Goal: Task Accomplishment & Management: Use online tool/utility

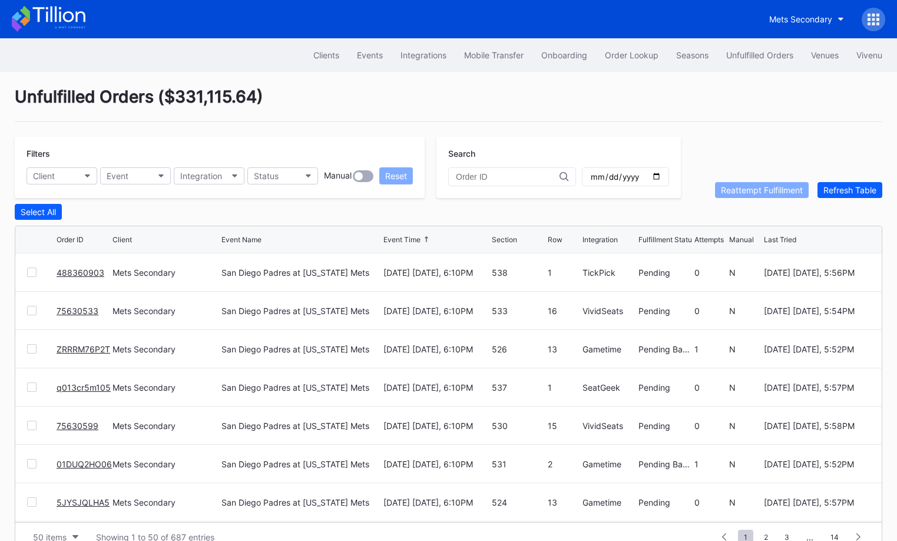
scroll to position [22, 0]
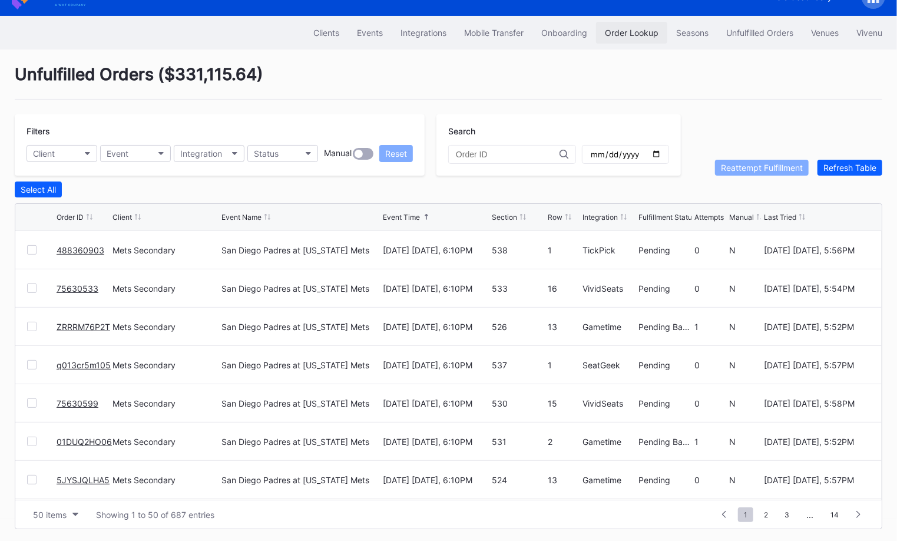
click at [633, 31] on div "Order Lookup" at bounding box center [632, 33] width 54 height 10
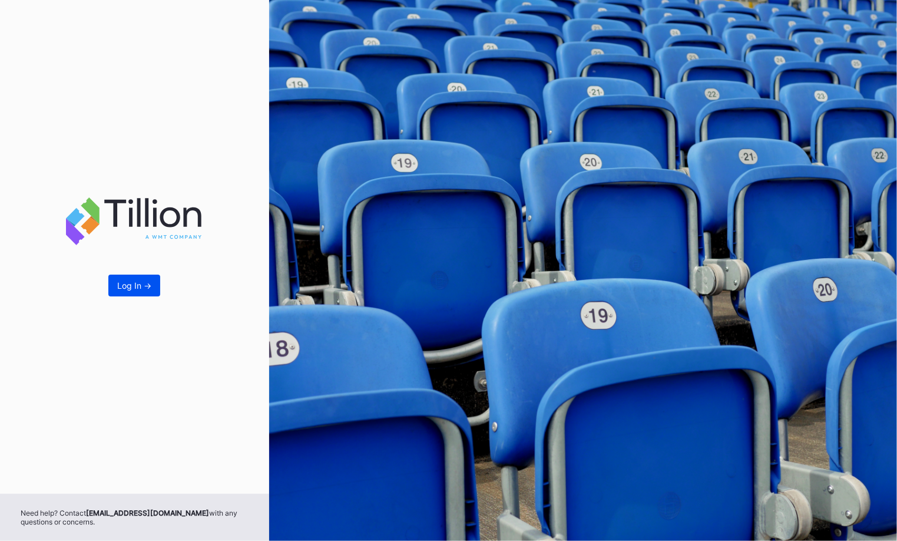
click at [140, 287] on div "Log In ->" at bounding box center [134, 285] width 34 height 10
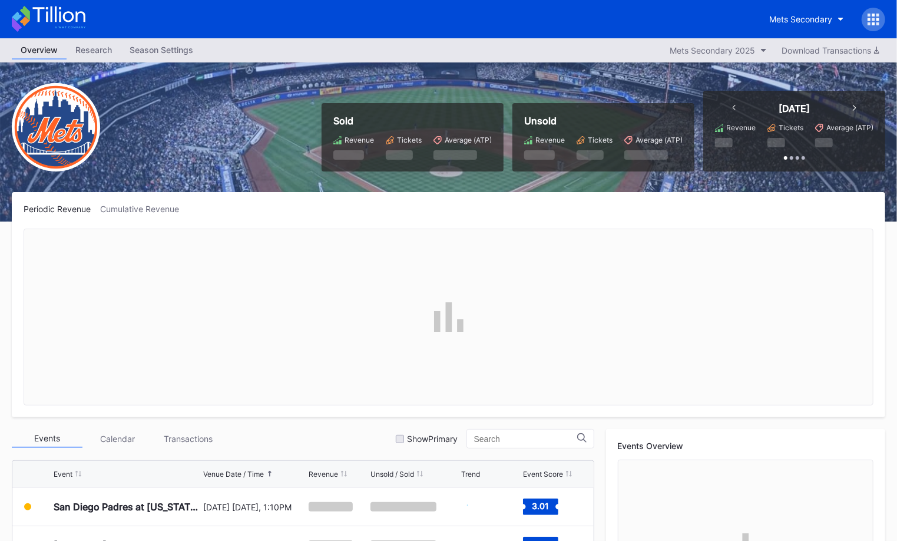
scroll to position [2910, 0]
click at [873, 21] on icon at bounding box center [874, 20] width 12 height 12
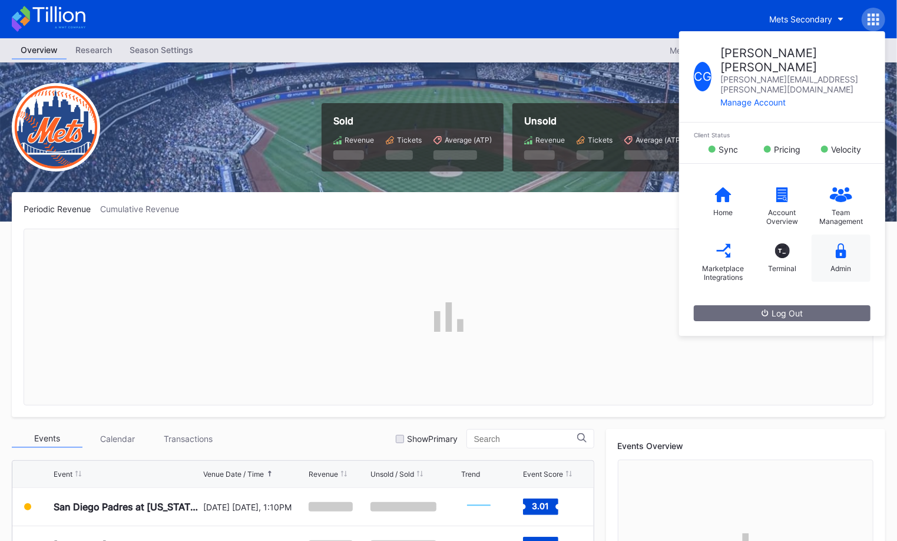
click at [852, 235] on div "Admin" at bounding box center [841, 257] width 59 height 47
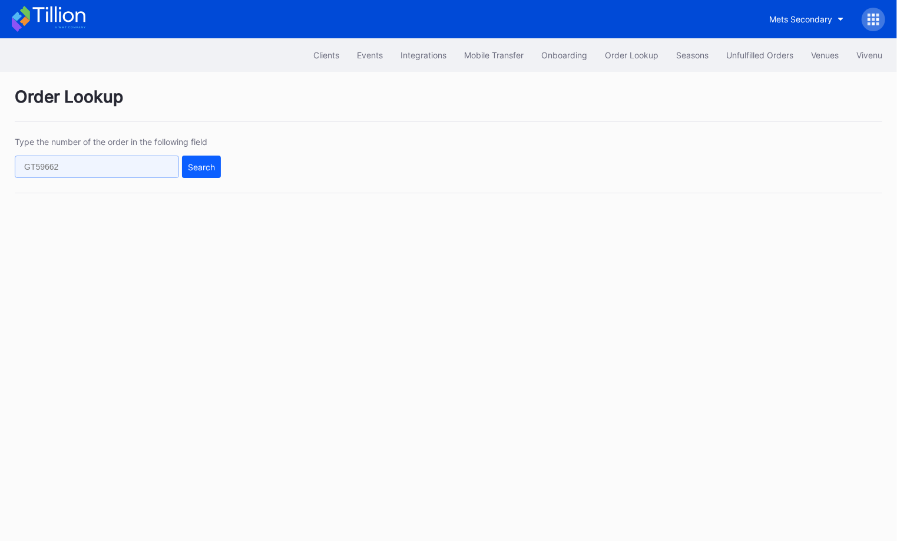
click at [155, 166] on input "text" at bounding box center [97, 167] width 164 height 22
paste input "477304072"
type input "477304072"
click at [194, 166] on div "Search" at bounding box center [201, 167] width 27 height 10
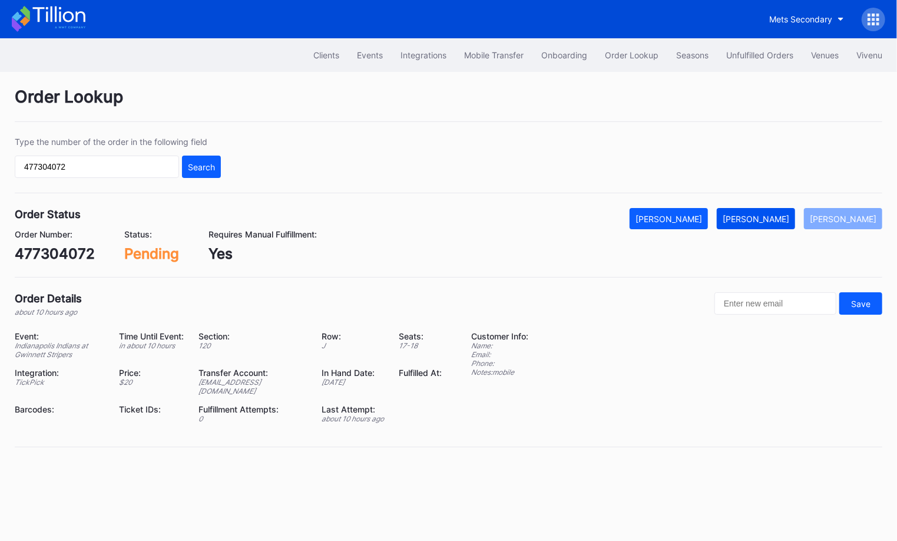
click at [786, 216] on div "[PERSON_NAME]" at bounding box center [756, 219] width 67 height 10
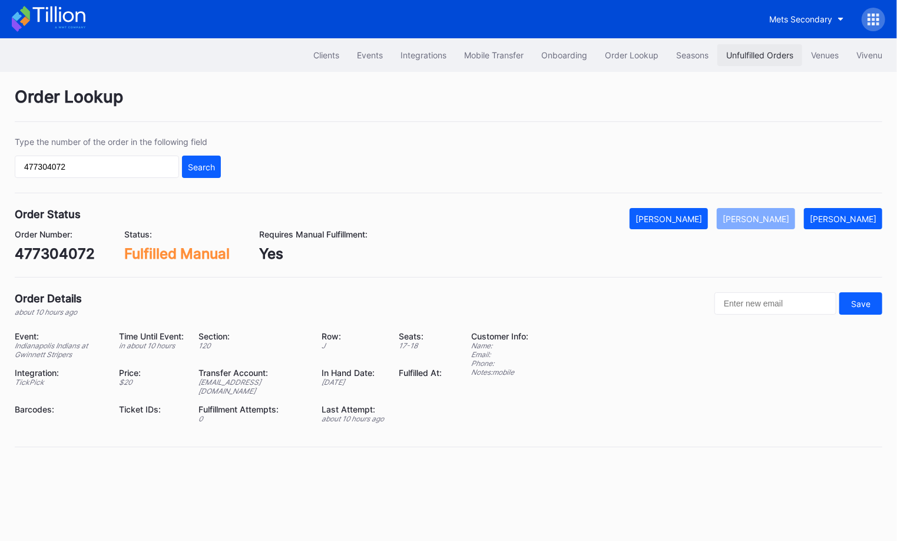
click at [766, 54] on div "Unfulfilled Orders" at bounding box center [759, 55] width 67 height 10
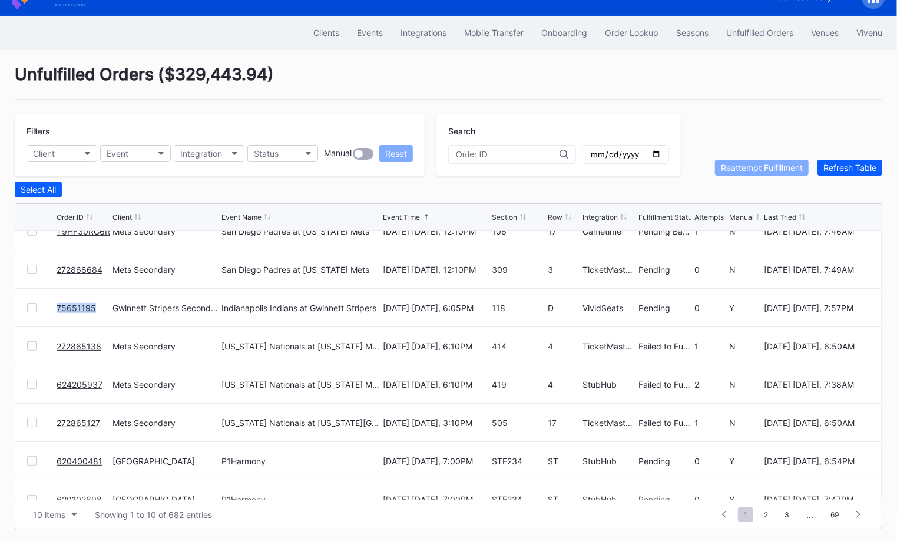
scroll to position [114, 0]
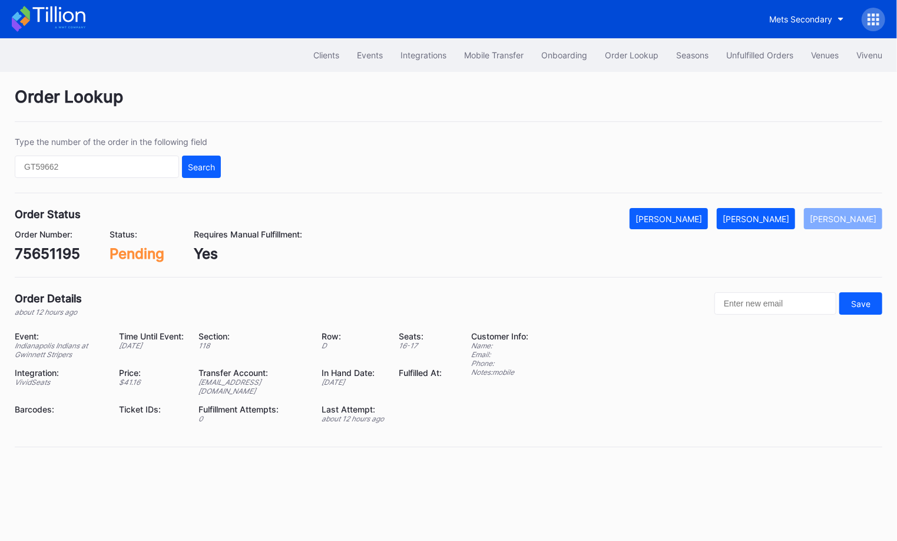
click at [64, 250] on div "75651195" at bounding box center [47, 253] width 65 height 17
copy div "75651195"
click at [766, 221] on div "[PERSON_NAME]" at bounding box center [756, 219] width 67 height 10
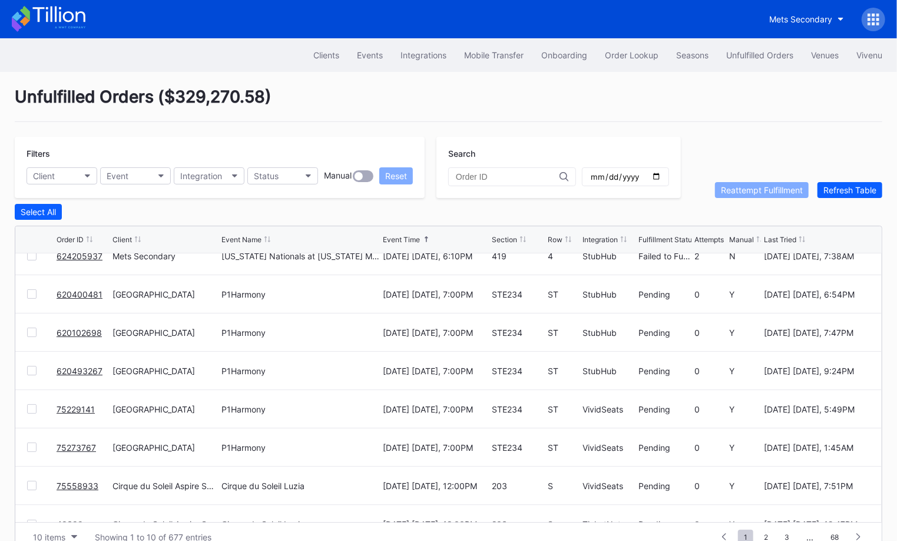
scroll to position [98, 0]
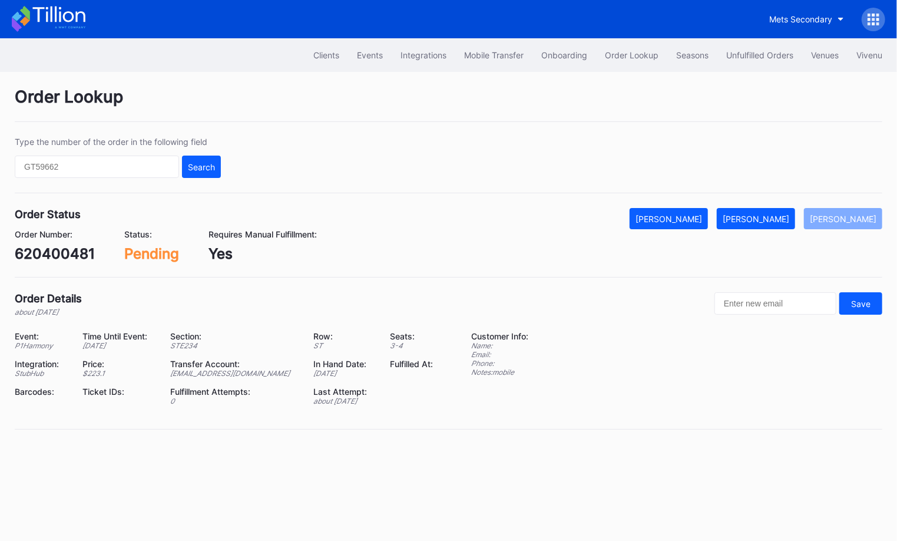
click at [50, 252] on div "620400481" at bounding box center [55, 253] width 80 height 17
copy div "620400481"
click at [768, 214] on div "[PERSON_NAME]" at bounding box center [756, 219] width 67 height 10
click at [51, 255] on div "620102698" at bounding box center [54, 253] width 78 height 17
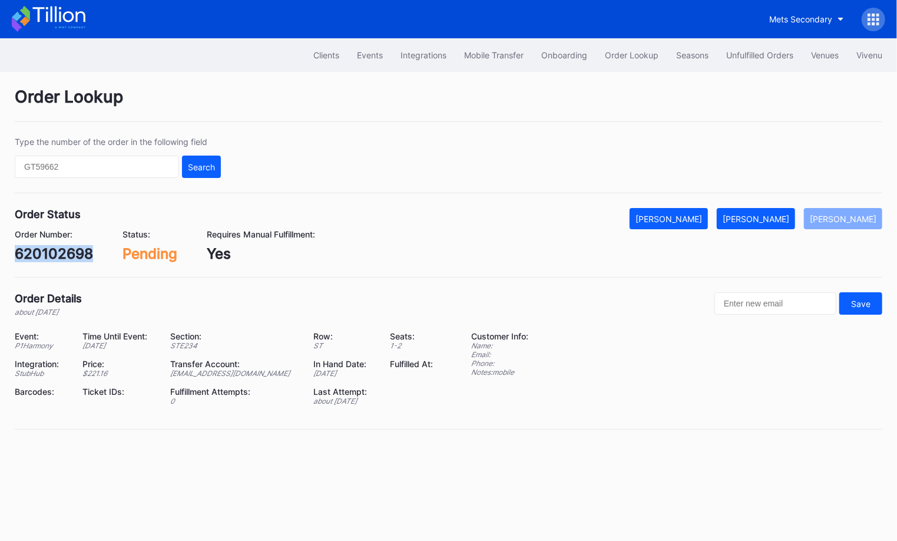
click at [51, 255] on div "620102698" at bounding box center [54, 253] width 78 height 17
copy div "620102698"
click at [791, 206] on div "Order Lookup Type the number of the order in the following field Search Order S…" at bounding box center [448, 265] width 897 height 387
click at [791, 229] on div "Order Number: 620102698 Status: Pending Requires Manual Fulfillment: Yes" at bounding box center [449, 245] width 868 height 33
click at [791, 227] on button "[PERSON_NAME]" at bounding box center [756, 218] width 78 height 21
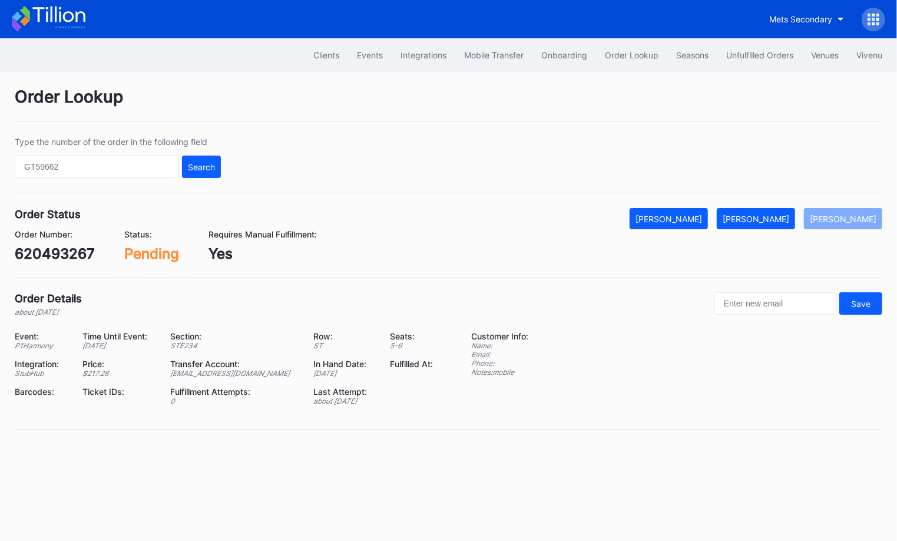
click at [74, 259] on div "620493267" at bounding box center [55, 253] width 80 height 17
copy div "620493267"
click at [772, 208] on button "[PERSON_NAME]" at bounding box center [756, 218] width 78 height 21
click at [60, 247] on div "75229141" at bounding box center [48, 253] width 66 height 17
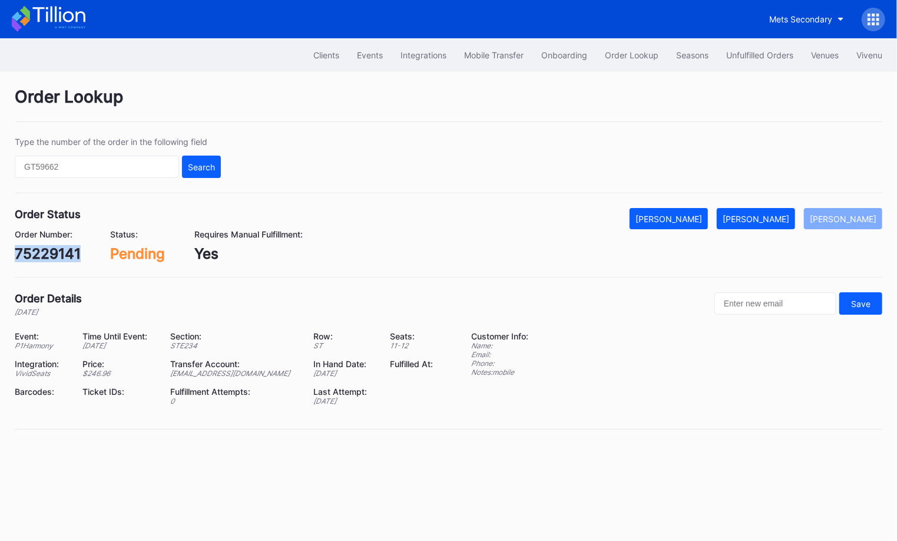
click at [60, 247] on div "75229141" at bounding box center [48, 253] width 66 height 17
copy div "75229141"
click at [760, 223] on button "[PERSON_NAME]" at bounding box center [756, 218] width 78 height 21
click at [58, 240] on div "Order Number: 75273767" at bounding box center [49, 245] width 68 height 33
click at [61, 255] on div "75273767" at bounding box center [49, 253] width 68 height 17
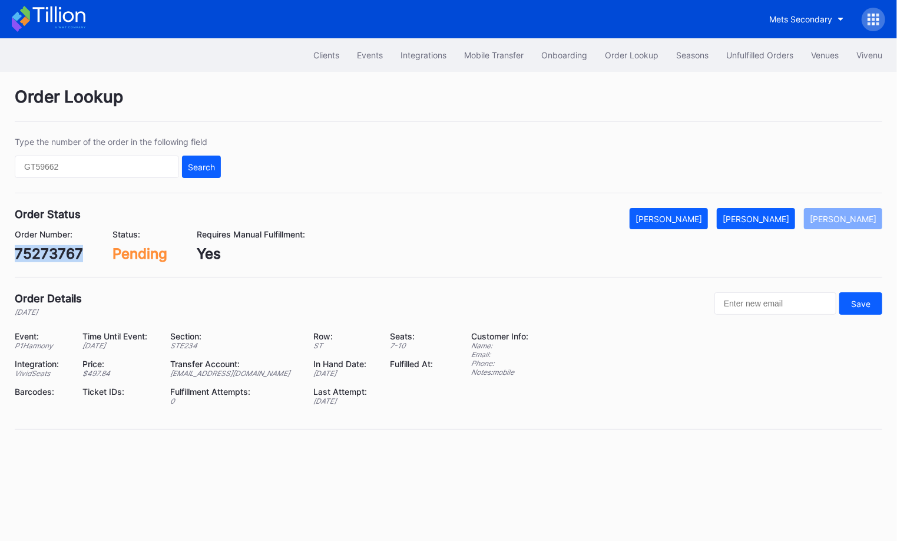
click at [61, 255] on div "75273767" at bounding box center [49, 253] width 68 height 17
copy div "75273767"
click at [764, 214] on div "[PERSON_NAME]" at bounding box center [756, 219] width 67 height 10
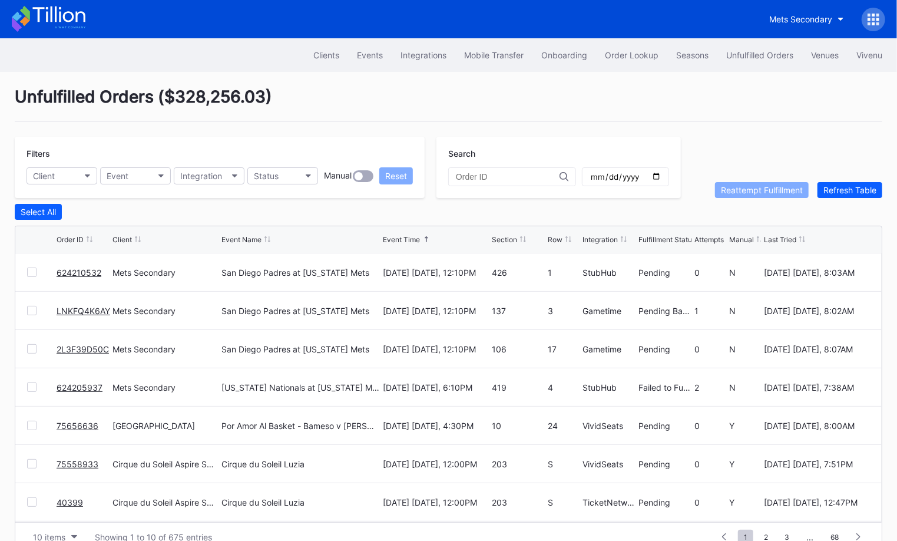
scroll to position [22, 0]
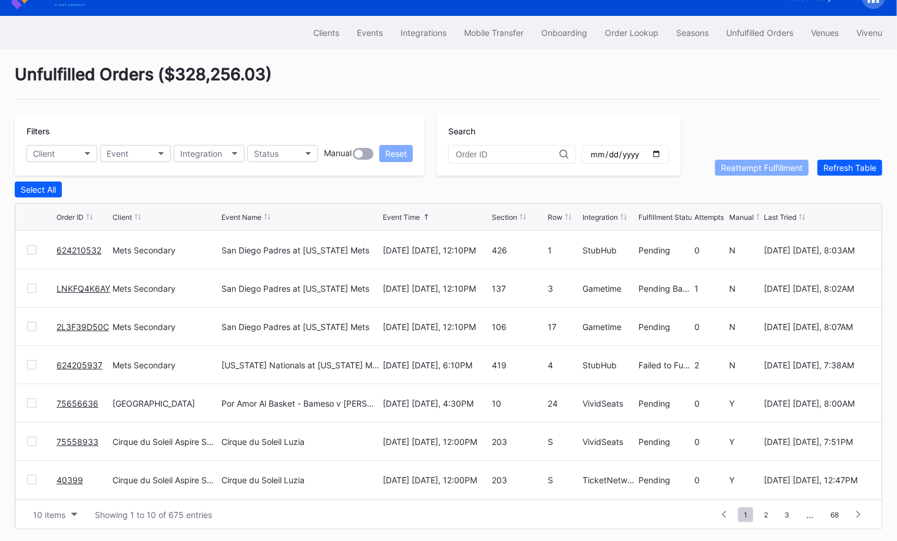
click at [75, 399] on link "75656636" at bounding box center [78, 403] width 42 height 10
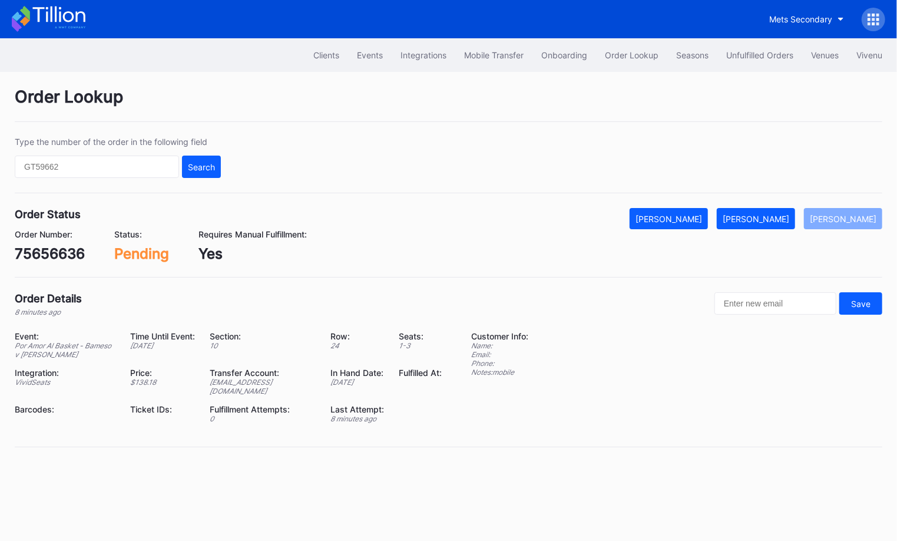
click at [52, 249] on div "75656636" at bounding box center [50, 253] width 70 height 17
copy div "75656636"
click at [782, 214] on div "[PERSON_NAME]" at bounding box center [756, 219] width 67 height 10
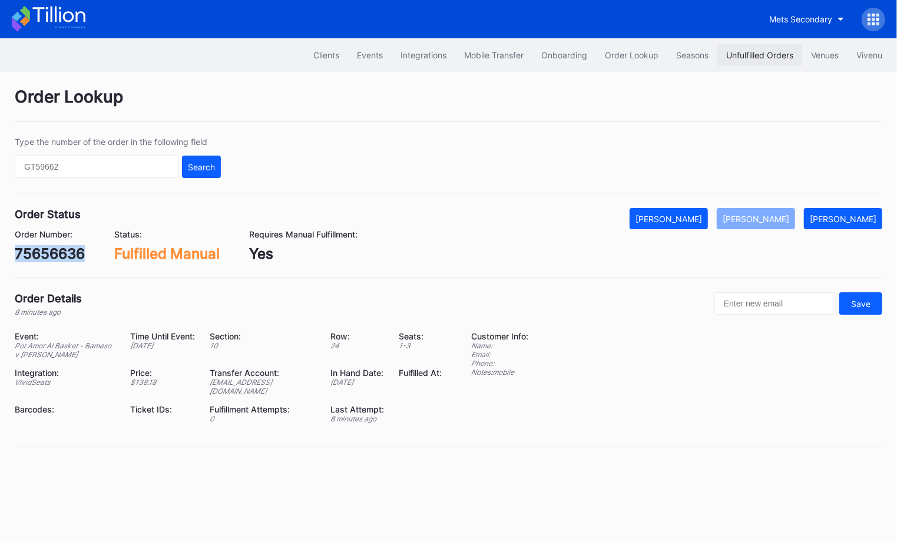
click at [751, 58] on div "Unfulfilled Orders" at bounding box center [759, 55] width 67 height 10
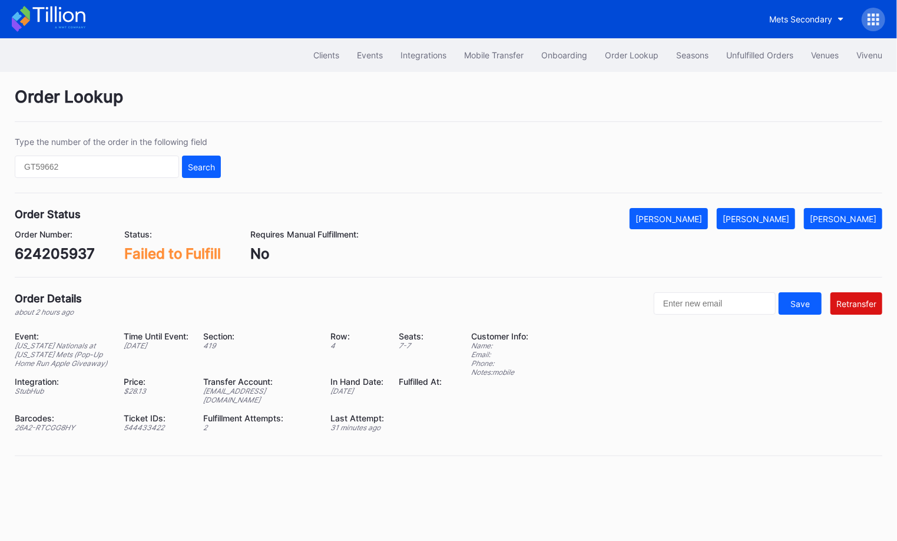
click at [65, 256] on div "624205937" at bounding box center [55, 253] width 80 height 17
copy div "624205937"
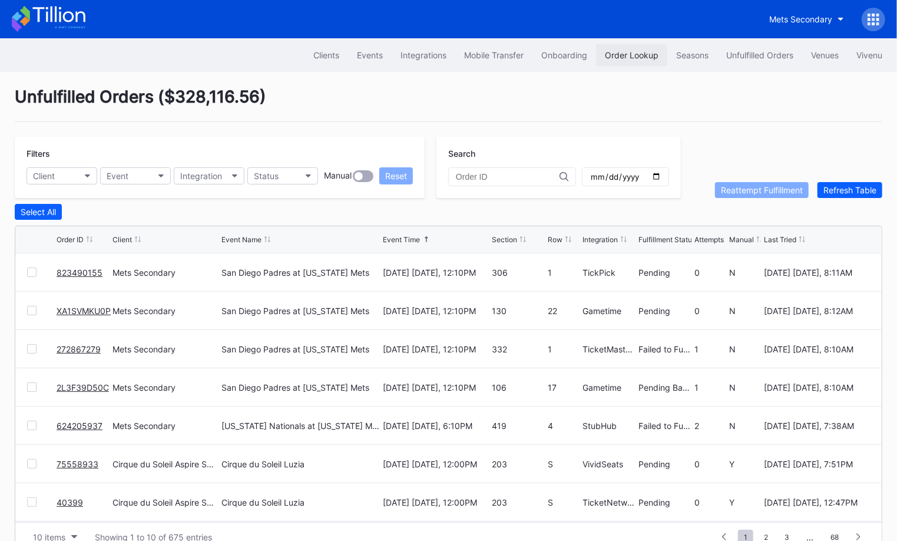
click at [645, 54] on div "Order Lookup" at bounding box center [632, 55] width 54 height 10
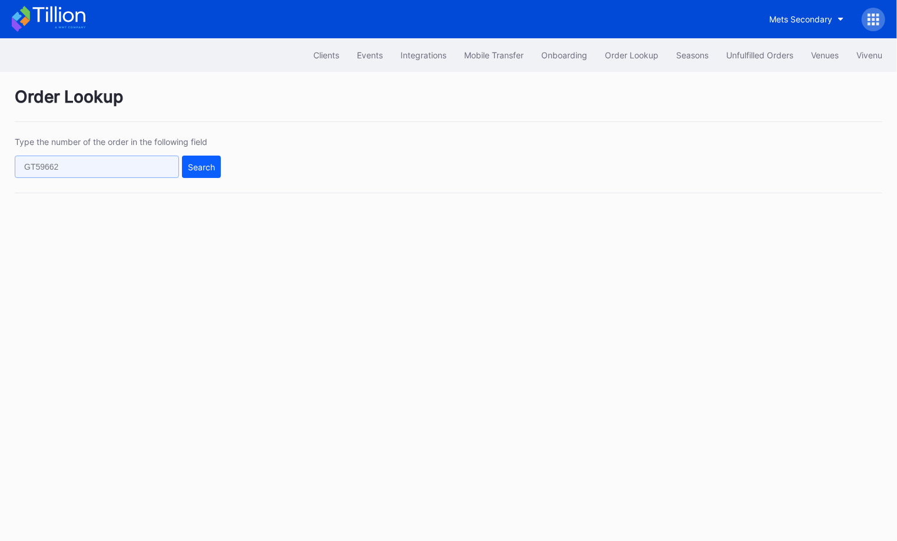
click at [163, 163] on input "text" at bounding box center [97, 167] width 164 height 22
paste input "624205937"
click at [203, 168] on div "Search" at bounding box center [201, 167] width 27 height 10
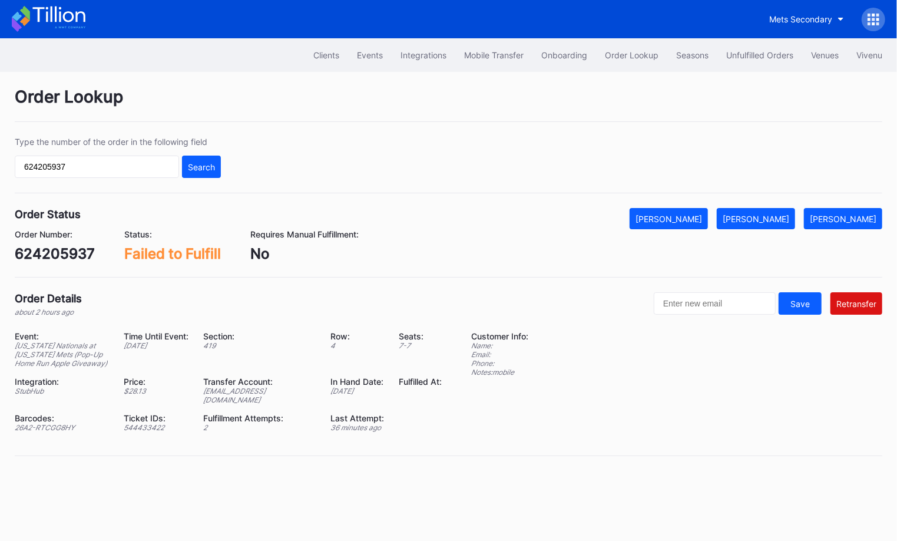
click at [292, 396] on div "[EMAIL_ADDRESS][DOMAIN_NAME]" at bounding box center [259, 395] width 113 height 18
copy div "[EMAIL_ADDRESS][DOMAIN_NAME]"
click at [68, 250] on div "624205937" at bounding box center [55, 253] width 80 height 17
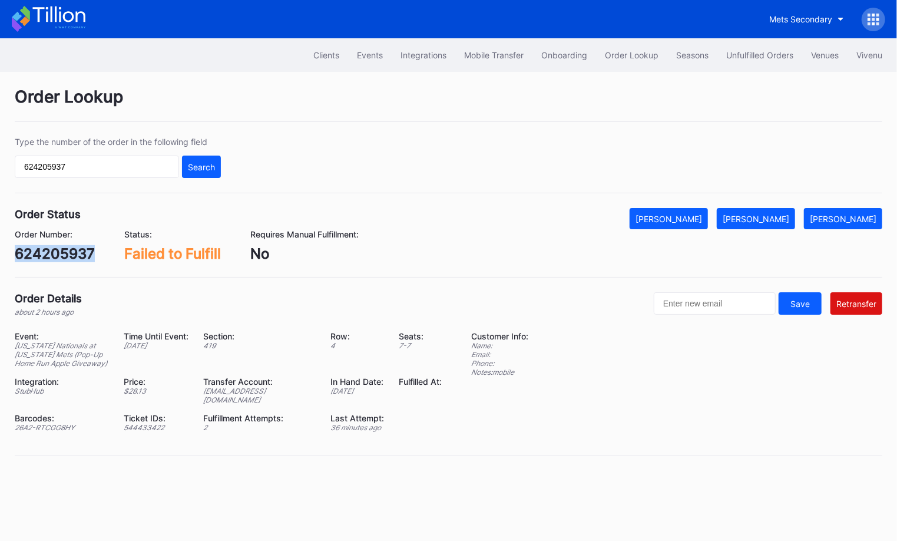
click at [68, 250] on div "624205937" at bounding box center [55, 253] width 80 height 17
copy div "624205937"
click at [784, 217] on div "[PERSON_NAME]" at bounding box center [756, 219] width 67 height 10
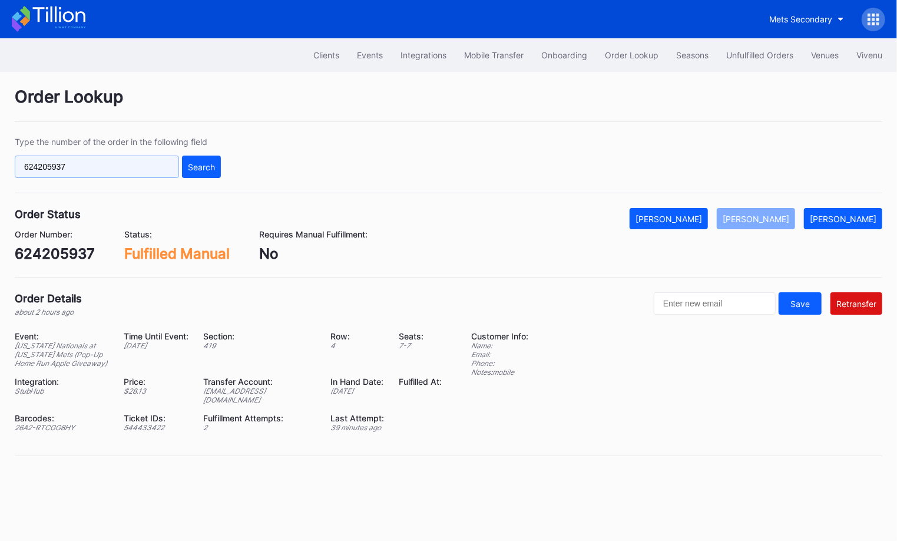
click at [115, 162] on input "624205937" at bounding box center [97, 167] width 164 height 22
paste input "1706368"
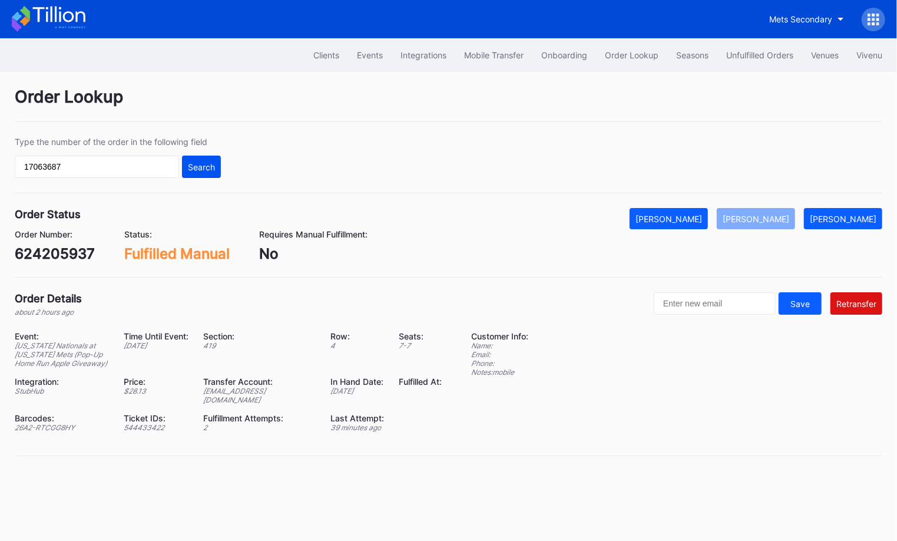
click at [203, 165] on div "Search" at bounding box center [201, 167] width 27 height 10
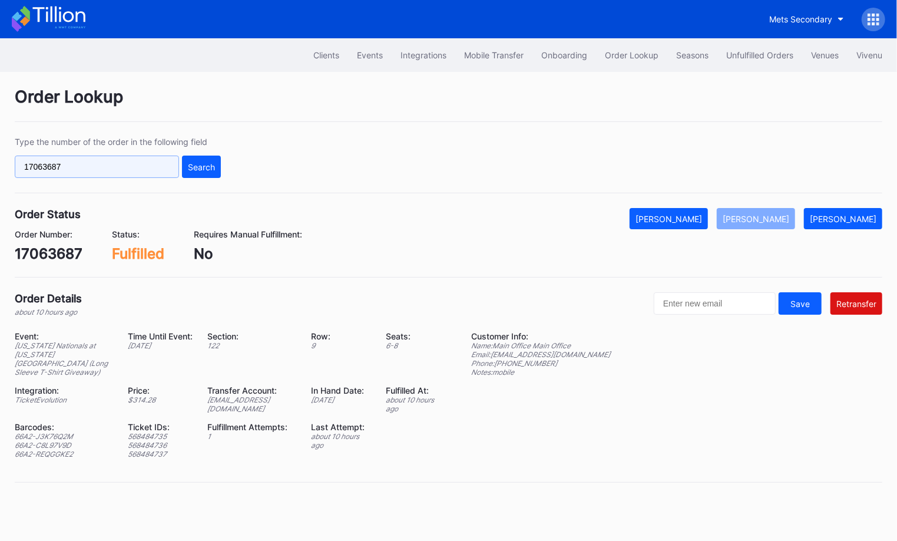
click at [166, 165] on input "17063687" at bounding box center [97, 167] width 164 height 22
paste input "75651195"
click at [204, 165] on div "Search" at bounding box center [201, 167] width 27 height 10
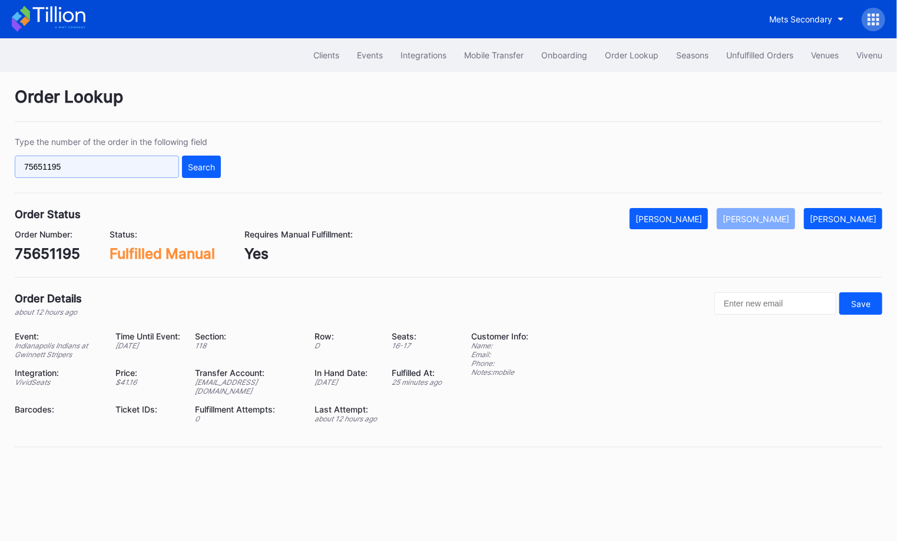
click at [154, 166] on input "75651195" at bounding box center [97, 167] width 164 height 22
paste input "136492476"
type input "136492476"
click at [203, 170] on button "Search" at bounding box center [201, 167] width 39 height 22
